Goal: Find specific page/section: Find specific page/section

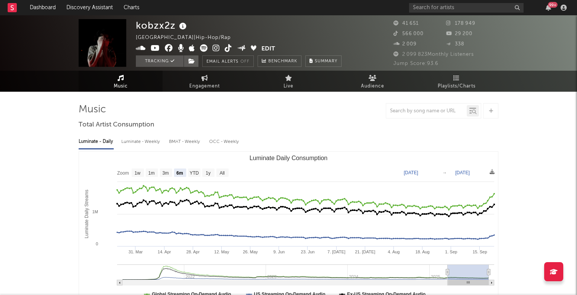
select select "6m"
click at [451, 3] on input "text" at bounding box center [466, 8] width 115 height 10
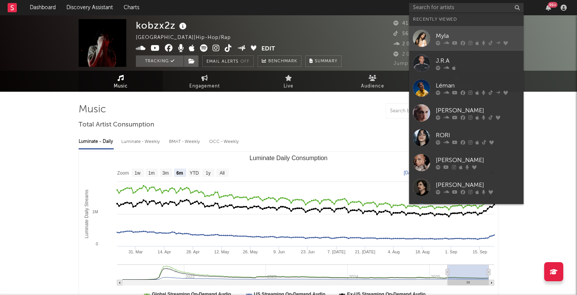
click at [450, 39] on div "Myla" at bounding box center [478, 35] width 84 height 9
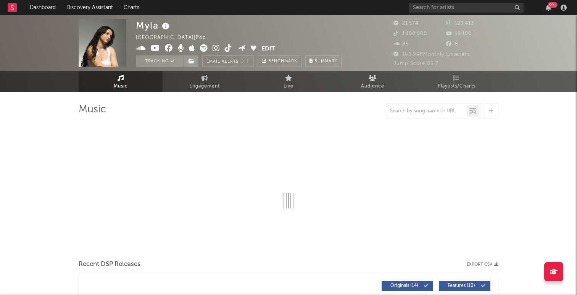
select select "6m"
